Goal: Navigation & Orientation: Find specific page/section

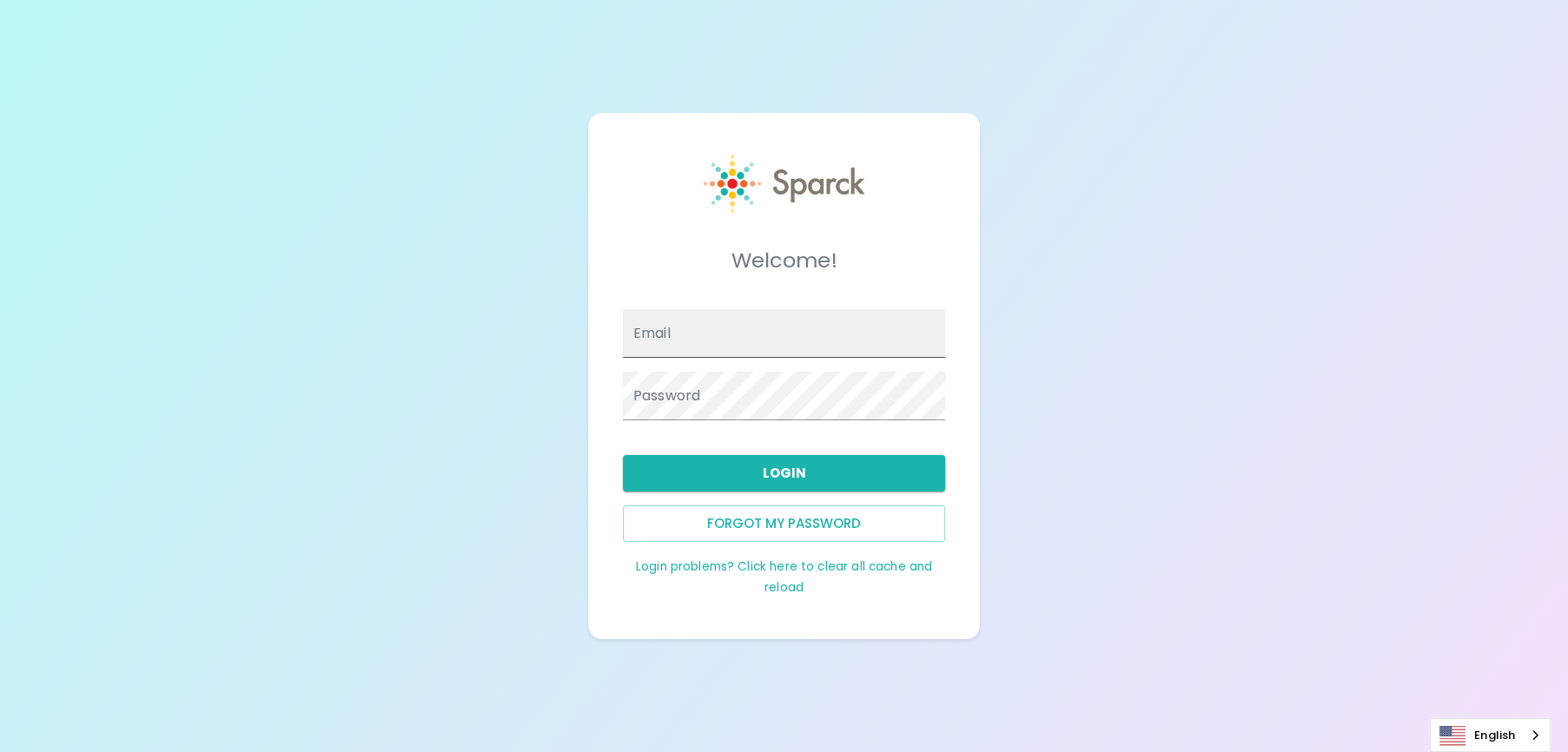
click at [699, 330] on input "Email" at bounding box center [783, 333] width 322 height 49
type input "[EMAIL_ADDRESS][DOMAIN_NAME]"
click at [749, 470] on button "Login" at bounding box center [783, 474] width 322 height 37
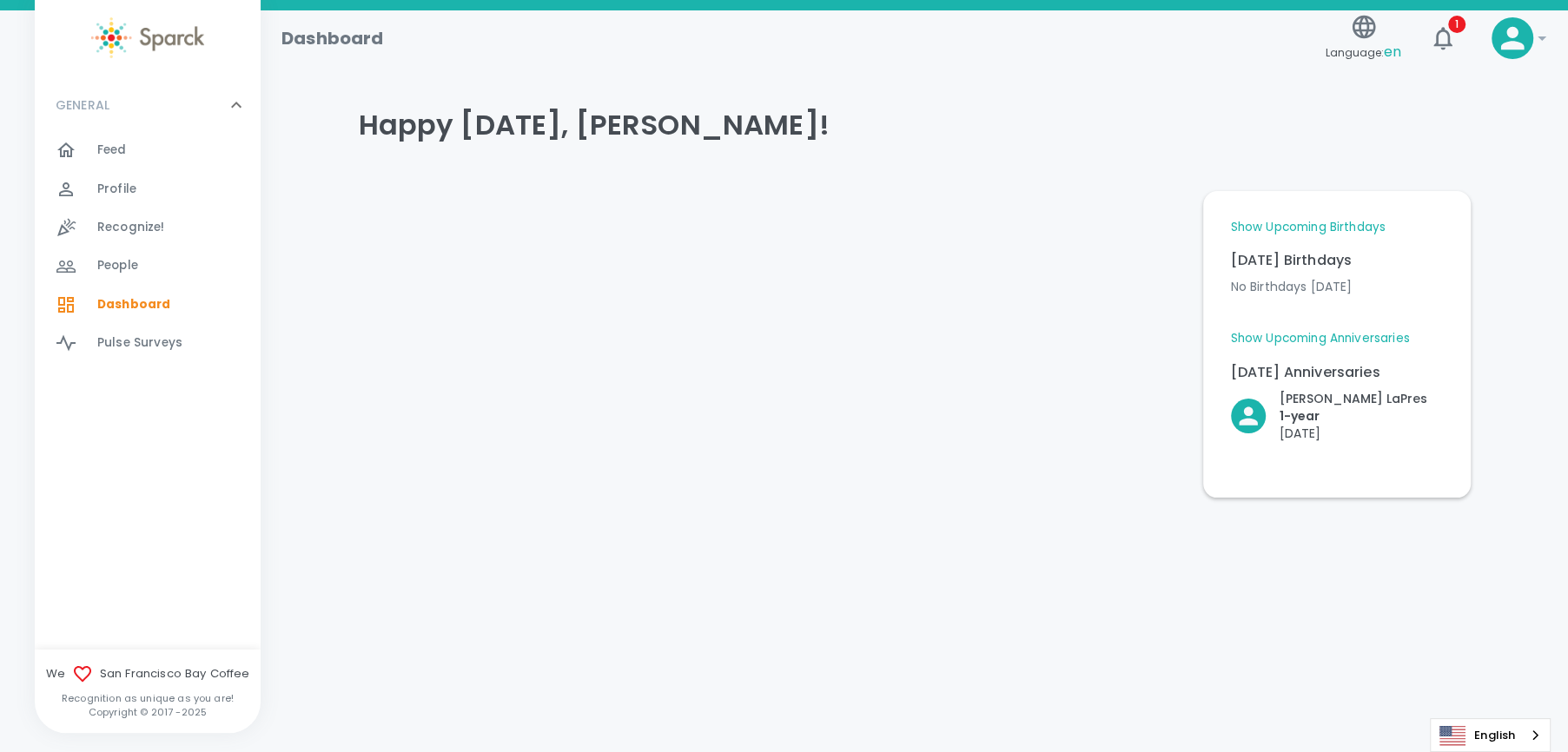
click at [1481, 49] on div "!" at bounding box center [1505, 31] width 56 height 56
click at [120, 140] on span "Feed 0" at bounding box center [112, 150] width 29 height 24
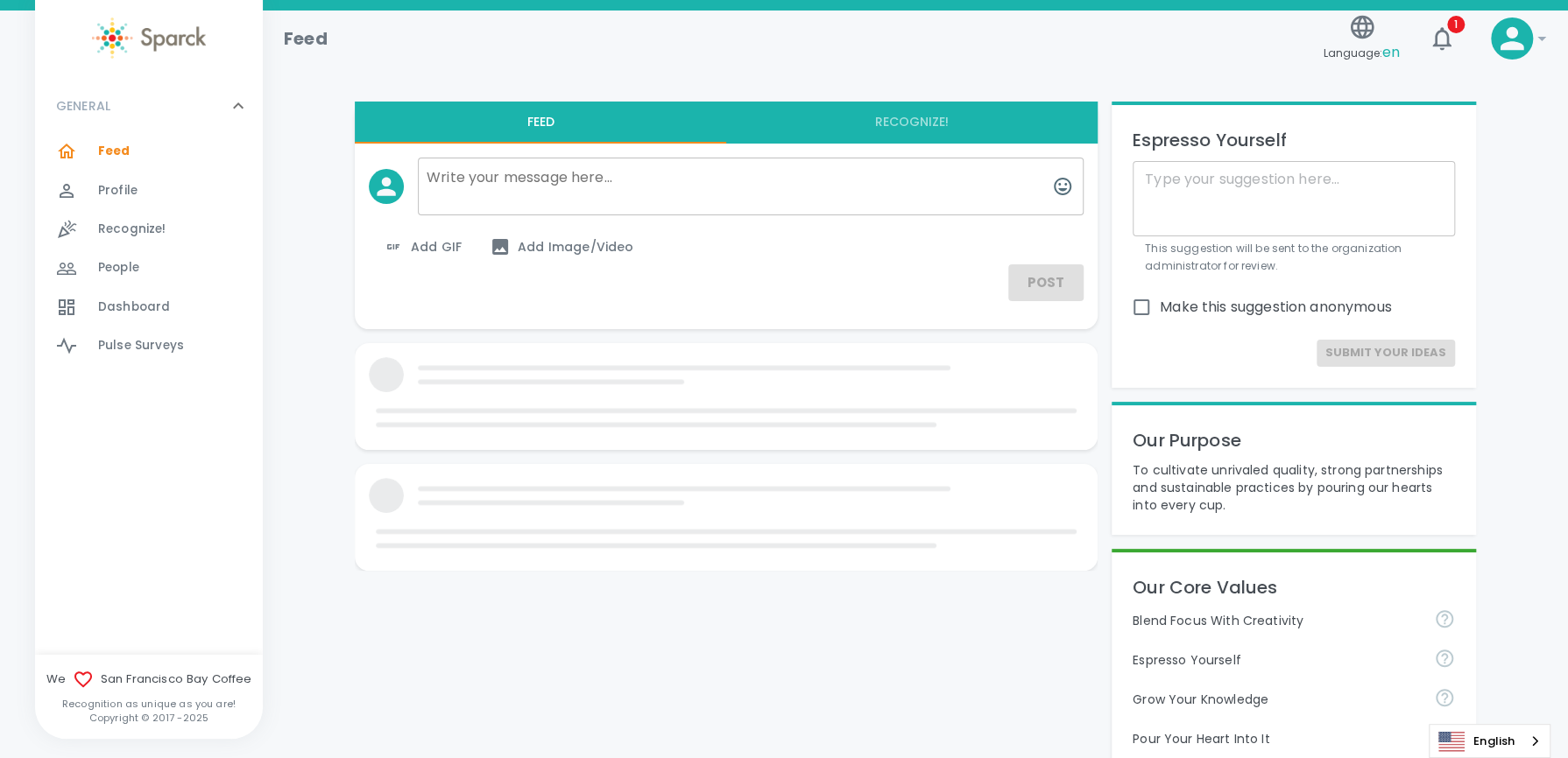
click at [1512, 36] on icon at bounding box center [1512, 39] width 24 height 24
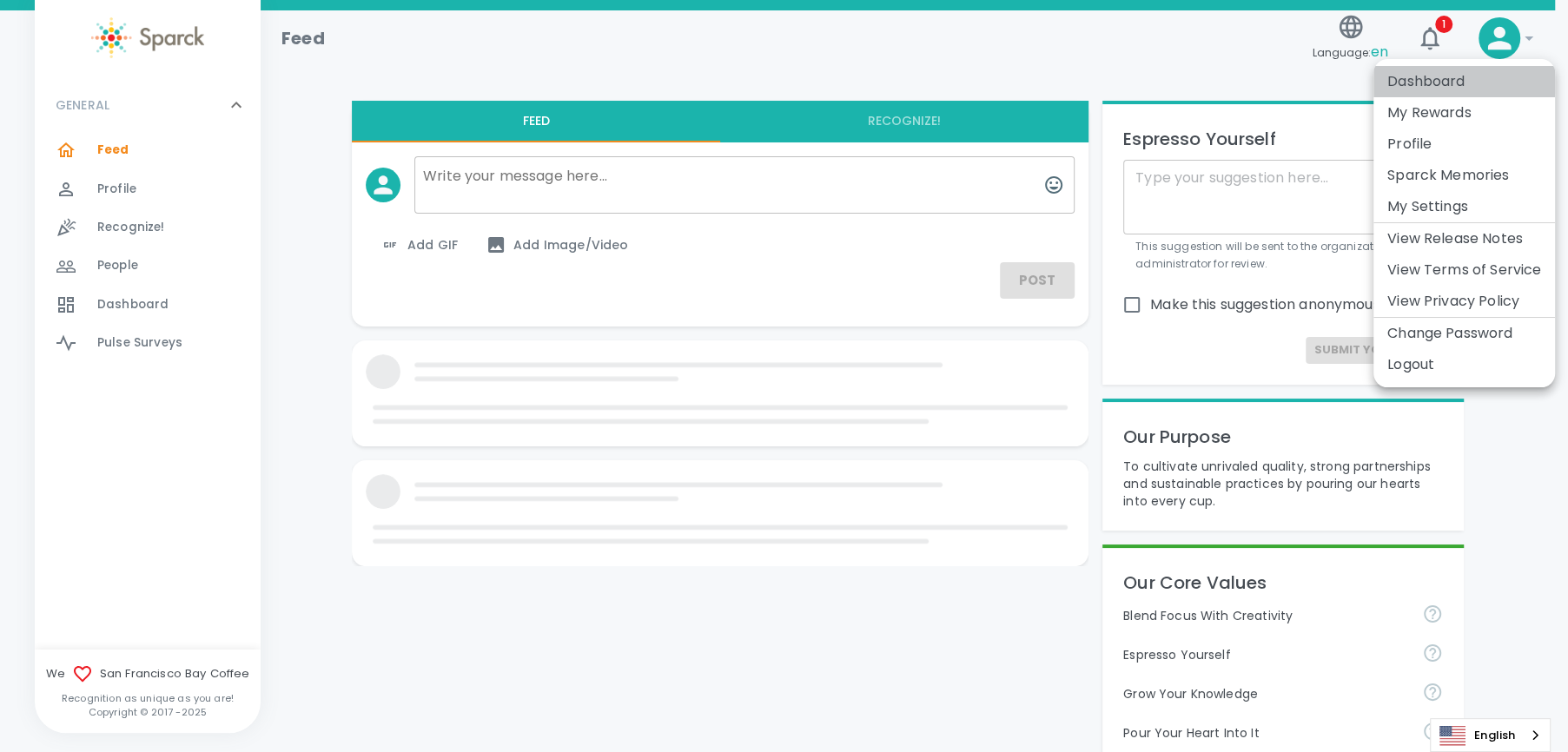
click at [1415, 74] on li "Dashboard" at bounding box center [1464, 82] width 182 height 31
